Goal: Navigation & Orientation: Go to known website

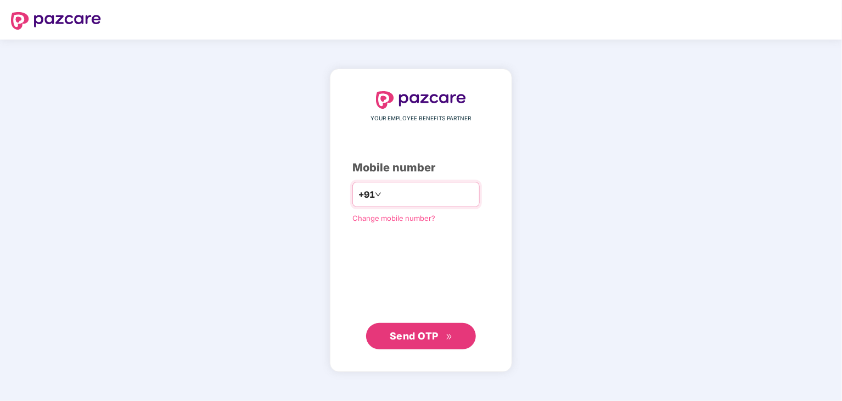
type input "**********"
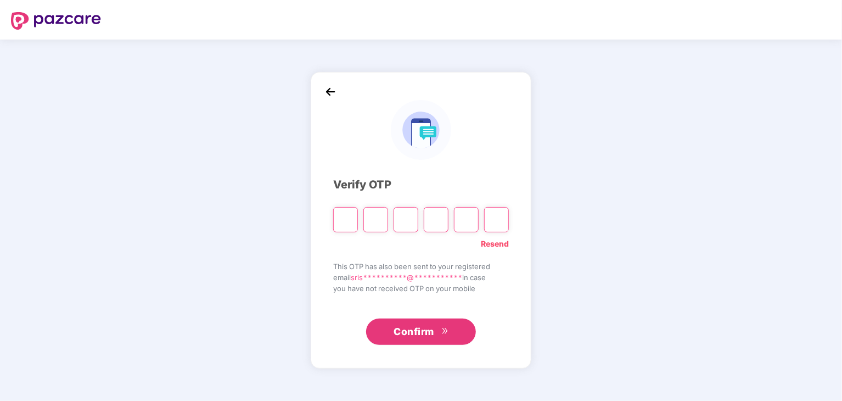
paste input "*"
type input "*"
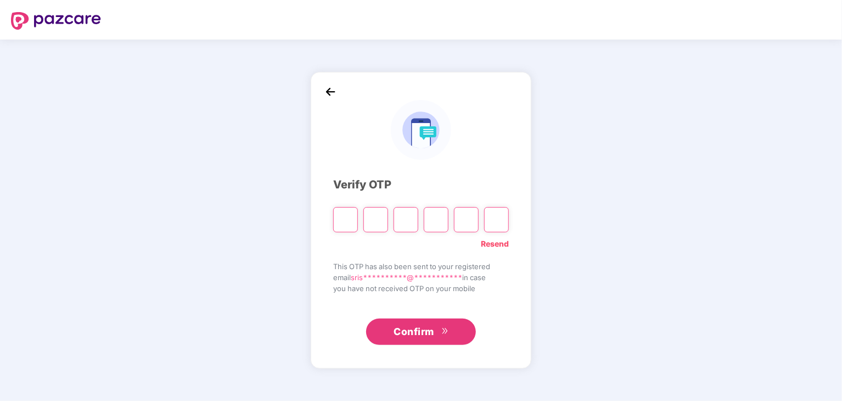
type input "*"
